Goal: Information Seeking & Learning: Check status

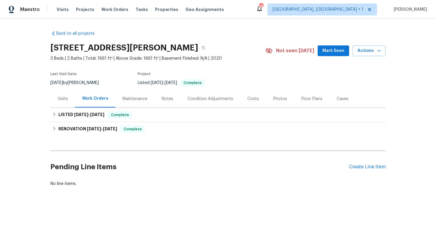
click at [65, 103] on div "Visits" at bounding box center [62, 98] width 25 height 17
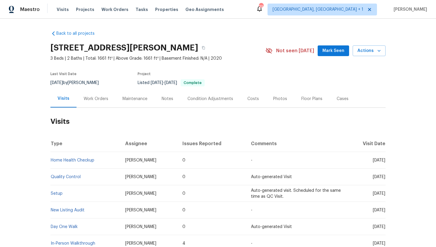
click at [373, 177] on span "Sat, Aug 16 2025" at bounding box center [379, 177] width 12 height 4
drag, startPoint x: 361, startPoint y: 160, endPoint x: 384, endPoint y: 162, distance: 23.7
click at [384, 162] on span "Thu, Sep 04 2025" at bounding box center [379, 160] width 12 height 4
copy span "Sep 04 2025"
click at [101, 102] on div "Work Orders" at bounding box center [95, 98] width 39 height 17
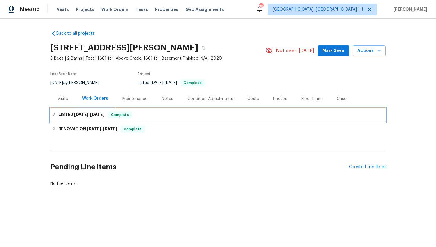
click at [114, 116] on span "Complete" at bounding box center [120, 115] width 23 height 6
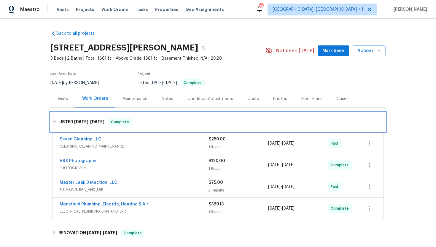
scroll to position [4, 0]
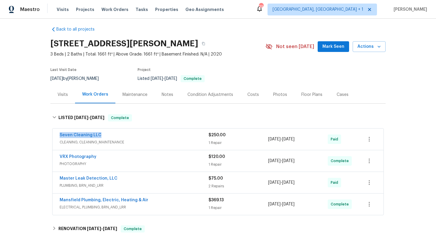
drag, startPoint x: 112, startPoint y: 133, endPoint x: 50, endPoint y: 130, distance: 62.0
click at [50, 130] on div "Back to all projects 124 Crockett Way, Venus, TX 76084 3 Beds | 2 Baths | Total…" at bounding box center [218, 133] width 436 height 228
copy link "Seven Cleaning LLC"
drag, startPoint x: 314, startPoint y: 142, endPoint x: 260, endPoint y: 141, distance: 54.0
click at [260, 141] on div "Seven Cleaning LLC CLEANING, CLEANING_MAINTENANCE $250.00 1 Repair 8/28/2025 - …" at bounding box center [211, 139] width 302 height 14
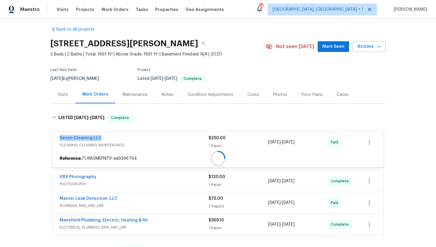
copy div "8/28/2025 - 8/28/2025"
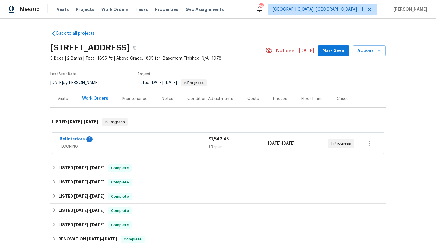
click at [123, 148] on span "FLOORING" at bounding box center [134, 146] width 149 height 6
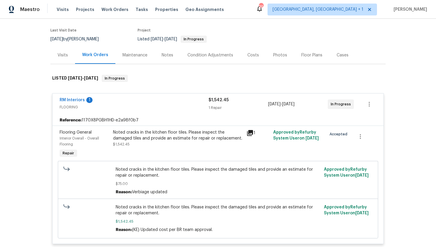
scroll to position [46, 0]
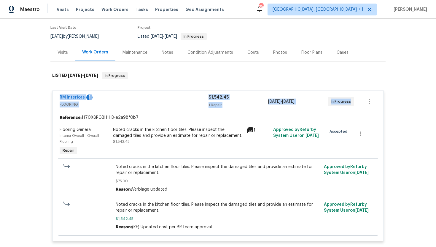
drag, startPoint x: 354, startPoint y: 103, endPoint x: 52, endPoint y: 92, distance: 301.7
click at [52, 92] on div "RM Interiors 1 FLOORING $1,542.45 1 Repair [DATE] - [DATE] In Progress" at bounding box center [217, 101] width 331 height 21
copy div "RM Interiors 1 FLOORING $1,542.45 1 Repair [DATE] - [DATE] In Progress"
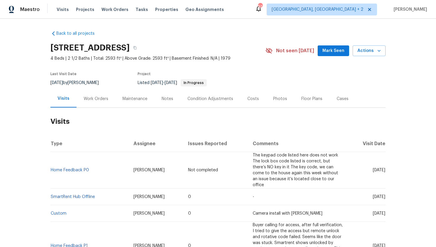
click at [97, 94] on div "Work Orders" at bounding box center [95, 98] width 39 height 17
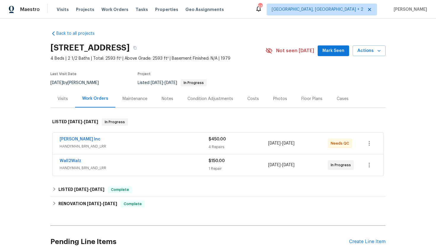
click at [146, 172] on div "Wall2Walz HANDYMAN, BRN_AND_LRR" at bounding box center [134, 165] width 149 height 14
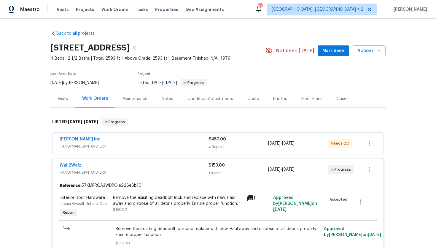
click at [147, 141] on div "Michael Radney Inc" at bounding box center [134, 139] width 149 height 7
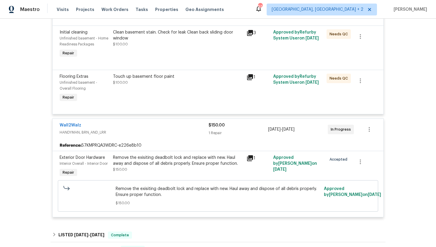
scroll to position [252, 0]
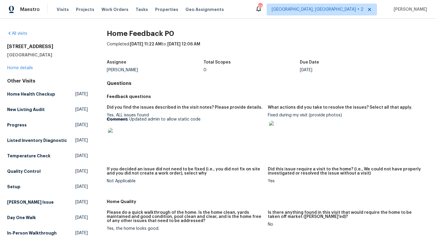
click at [119, 135] on img at bounding box center [117, 137] width 19 height 19
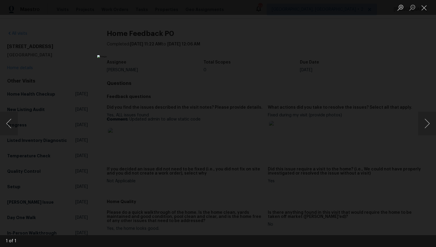
click at [362, 78] on div "Lightbox" at bounding box center [218, 123] width 436 height 247
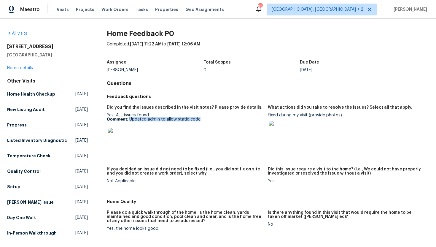
drag, startPoint x: 207, startPoint y: 118, endPoint x: 129, endPoint y: 120, distance: 78.3
click at [129, 120] on p "Comment: Updated admin to allow static code" at bounding box center [185, 119] width 156 height 4
copy p "Updated admin to allow static code"
click at [305, 117] on div at bounding box center [346, 130] width 156 height 26
drag, startPoint x: 310, startPoint y: 116, endPoint x: 268, endPoint y: 115, distance: 41.2
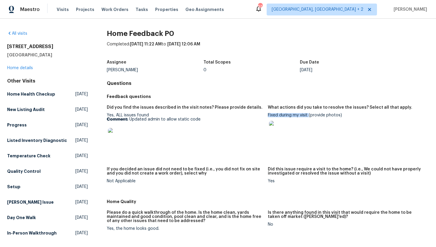
click at [269, 115] on div "Fixed during my visit (provide photos)" at bounding box center [346, 128] width 156 height 30
copy div "Fixed during my visit"
click at [124, 136] on img at bounding box center [117, 137] width 19 height 19
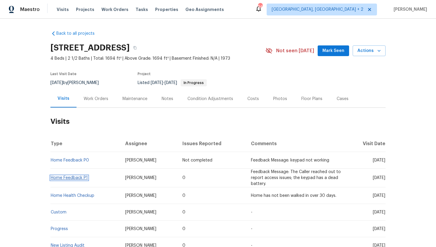
click at [62, 178] on link "Home Feedback P1" at bounding box center [69, 178] width 37 height 4
click at [88, 98] on div "Work Orders" at bounding box center [96, 99] width 25 height 6
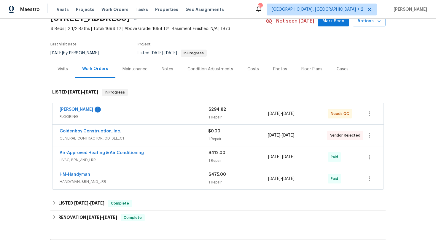
scroll to position [31, 0]
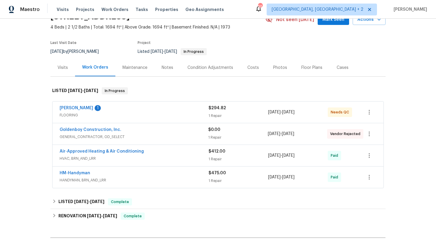
click at [133, 136] on span "GENERAL_CONTRACTOR, OD_SELECT" at bounding box center [134, 137] width 149 height 6
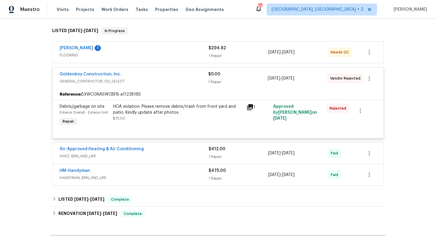
scroll to position [1, 0]
